Goal: Check status: Check status

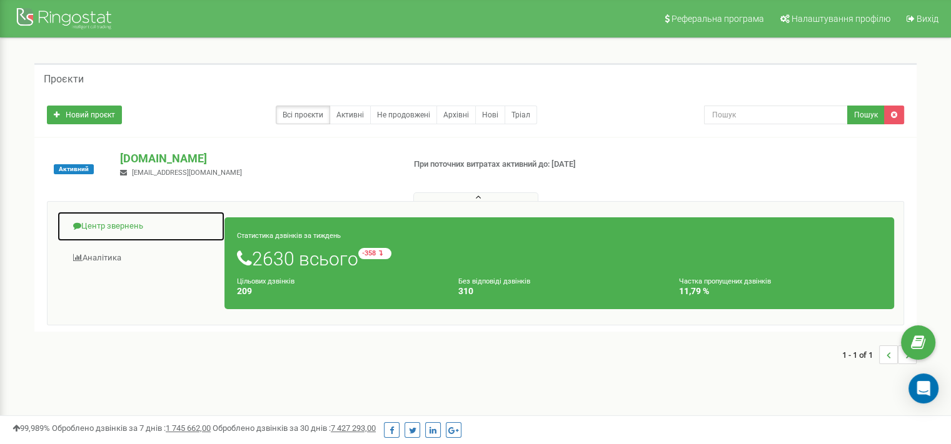
click at [100, 221] on link "Центр звернень" at bounding box center [141, 226] width 168 height 31
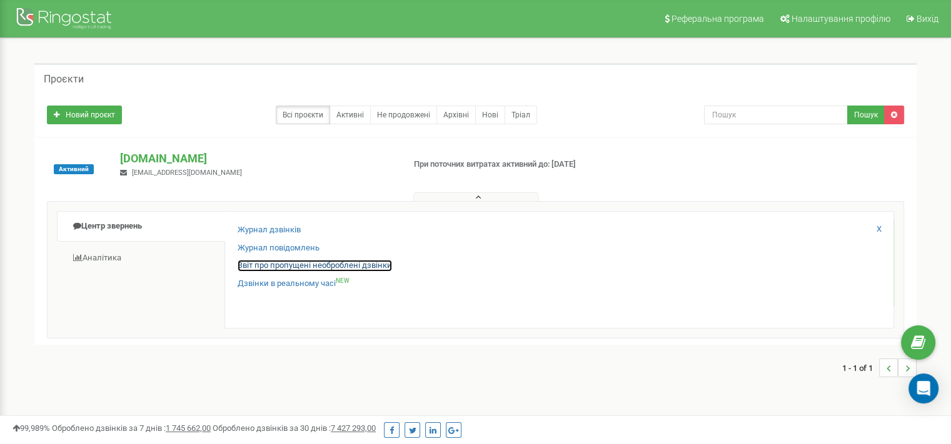
click at [321, 264] on link "Звіт про пропущені необроблені дзвінки" at bounding box center [315, 266] width 154 height 12
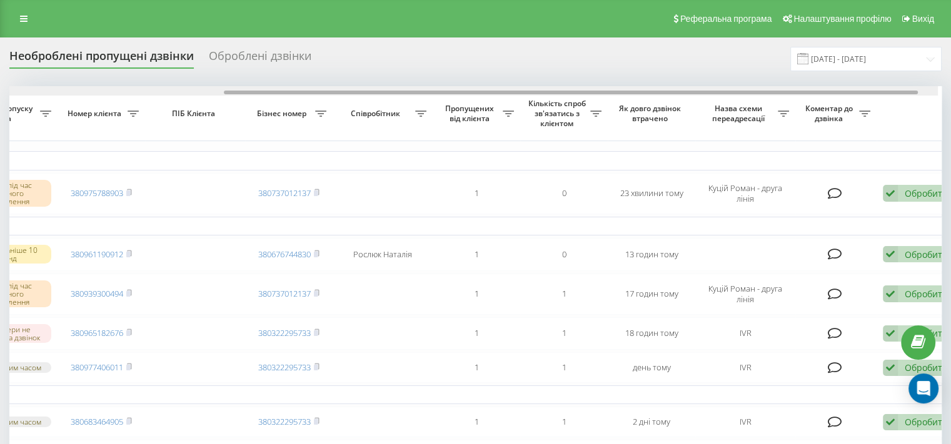
scroll to position [0, 298]
drag, startPoint x: 692, startPoint y: 93, endPoint x: 914, endPoint y: 104, distance: 222.2
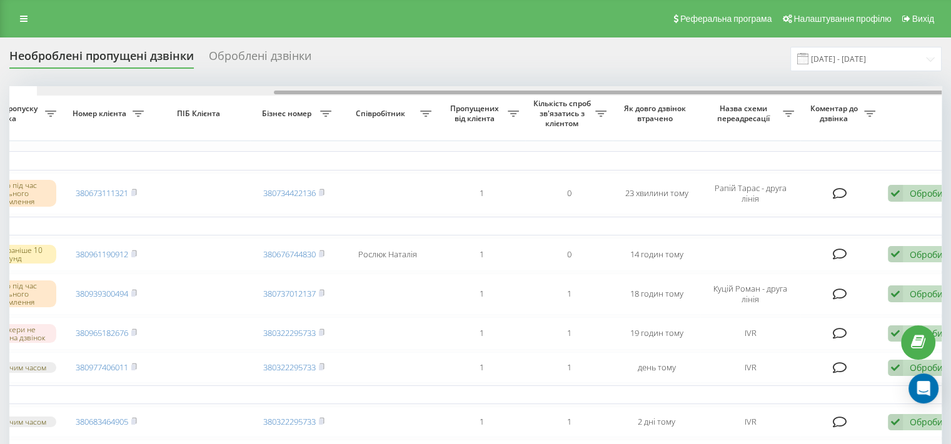
scroll to position [0, 318]
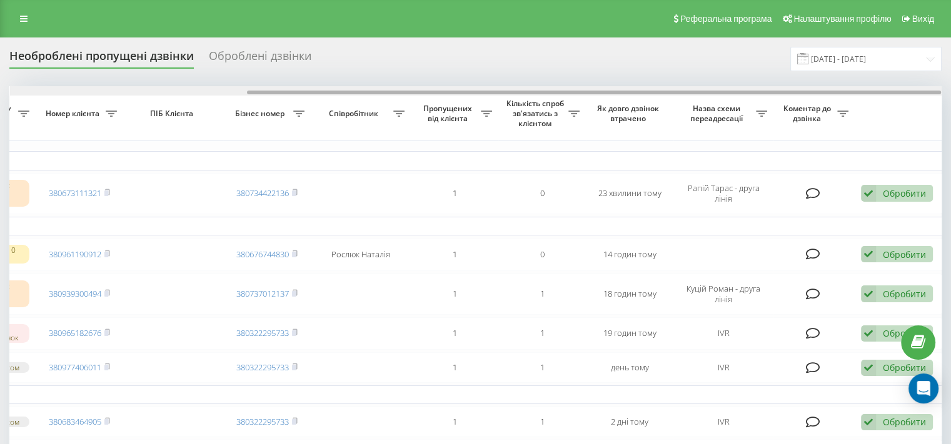
drag, startPoint x: 686, startPoint y: 92, endPoint x: 933, endPoint y: 72, distance: 247.1
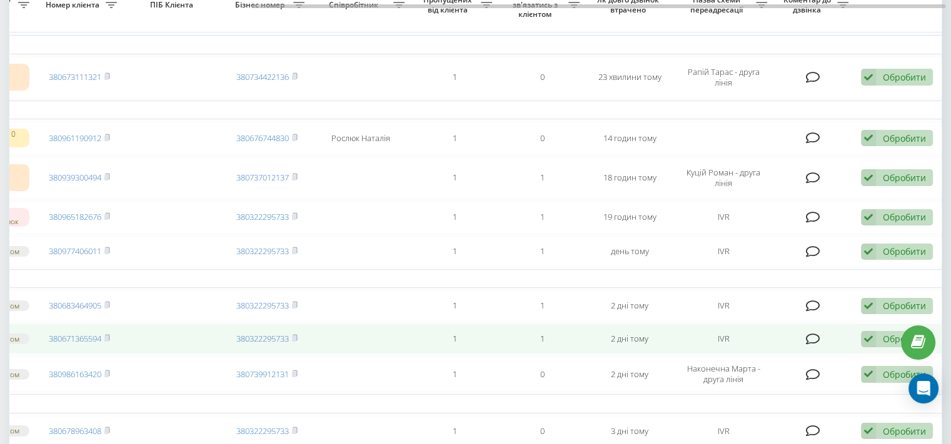
scroll to position [0, 0]
